Goal: Transaction & Acquisition: Purchase product/service

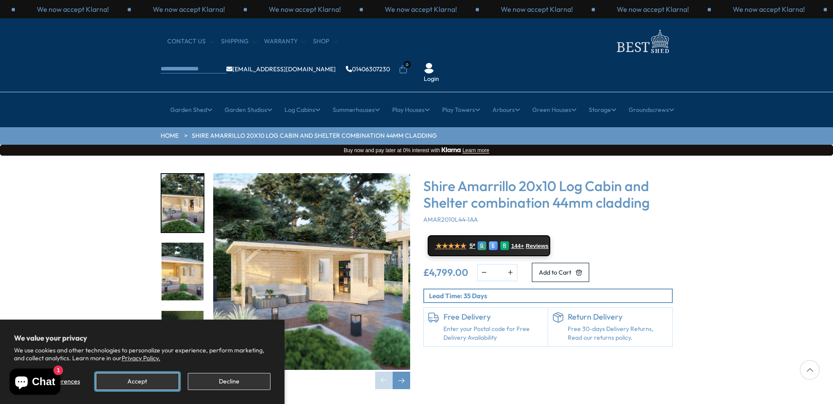
click at [130, 387] on button "Accept" at bounding box center [137, 381] width 83 height 17
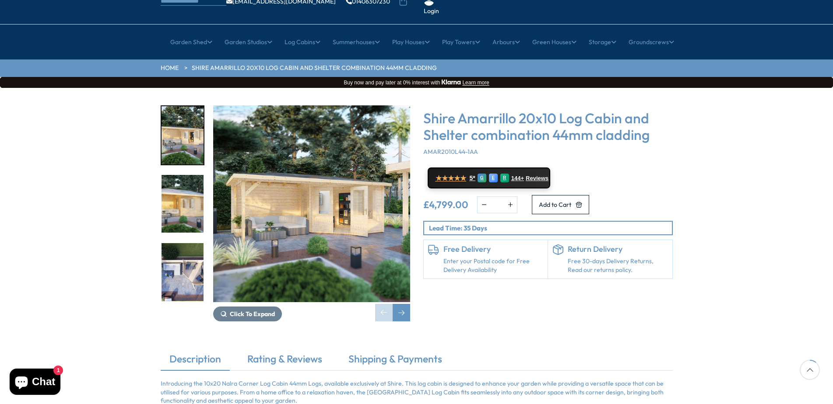
scroll to position [88, 0]
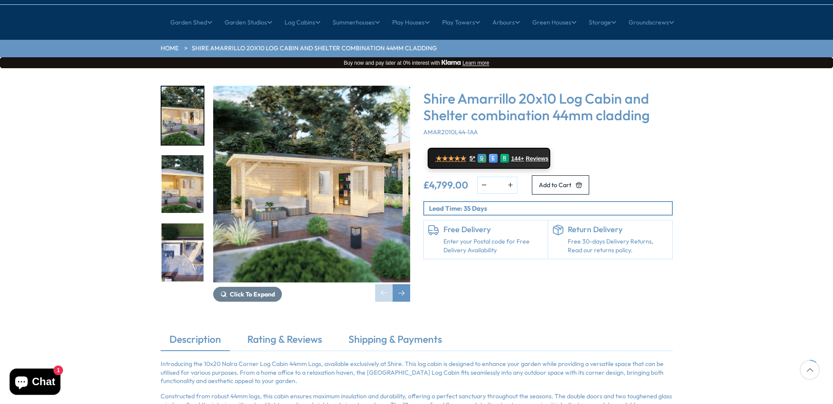
click at [175, 232] on img "3 / 8" at bounding box center [183, 253] width 42 height 58
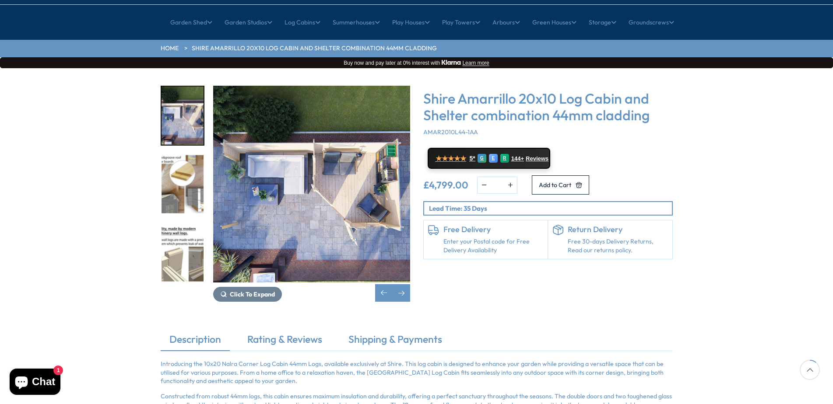
click at [185, 172] on img "4 / 8" at bounding box center [183, 184] width 42 height 58
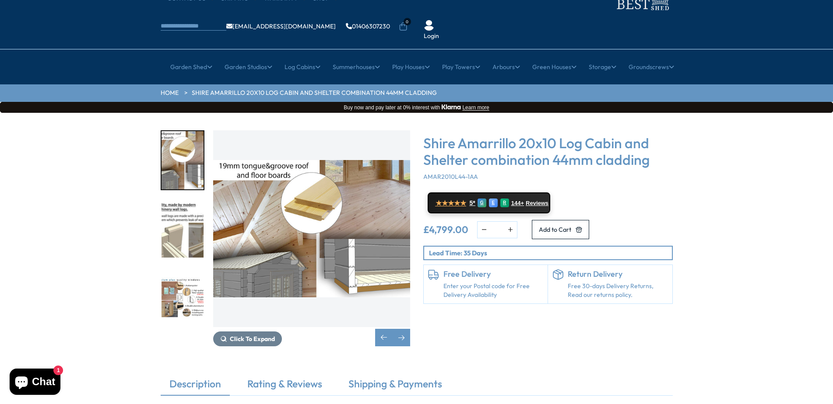
scroll to position [0, 0]
